Goal: Task Accomplishment & Management: Manage account settings

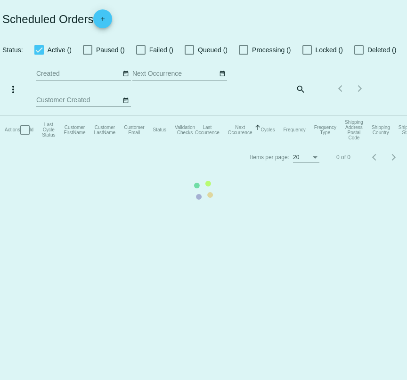
checkbox input "true"
type input "[DATE] - [DATE]"
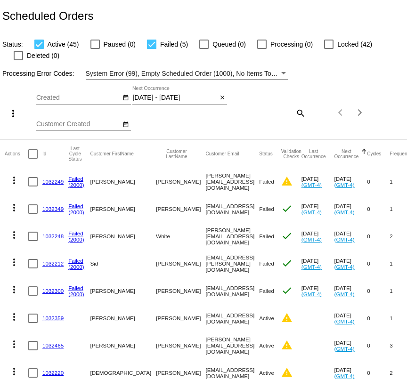
click at [16, 181] on mat-icon "more_vert" at bounding box center [13, 180] width 11 height 11
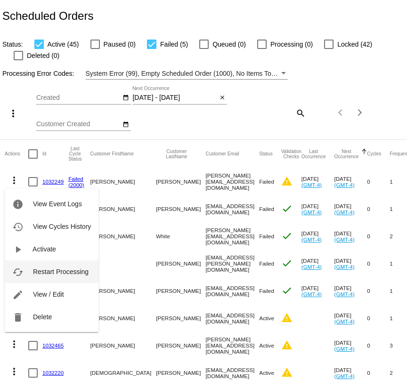
click at [56, 274] on span "Restart Processing" at bounding box center [61, 272] width 56 height 8
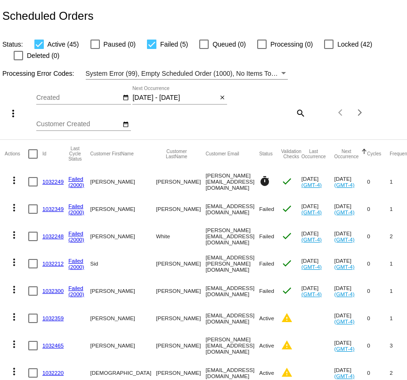
click at [54, 182] on link "1032249" at bounding box center [52, 181] width 21 height 6
